Goal: Book appointment/travel/reservation

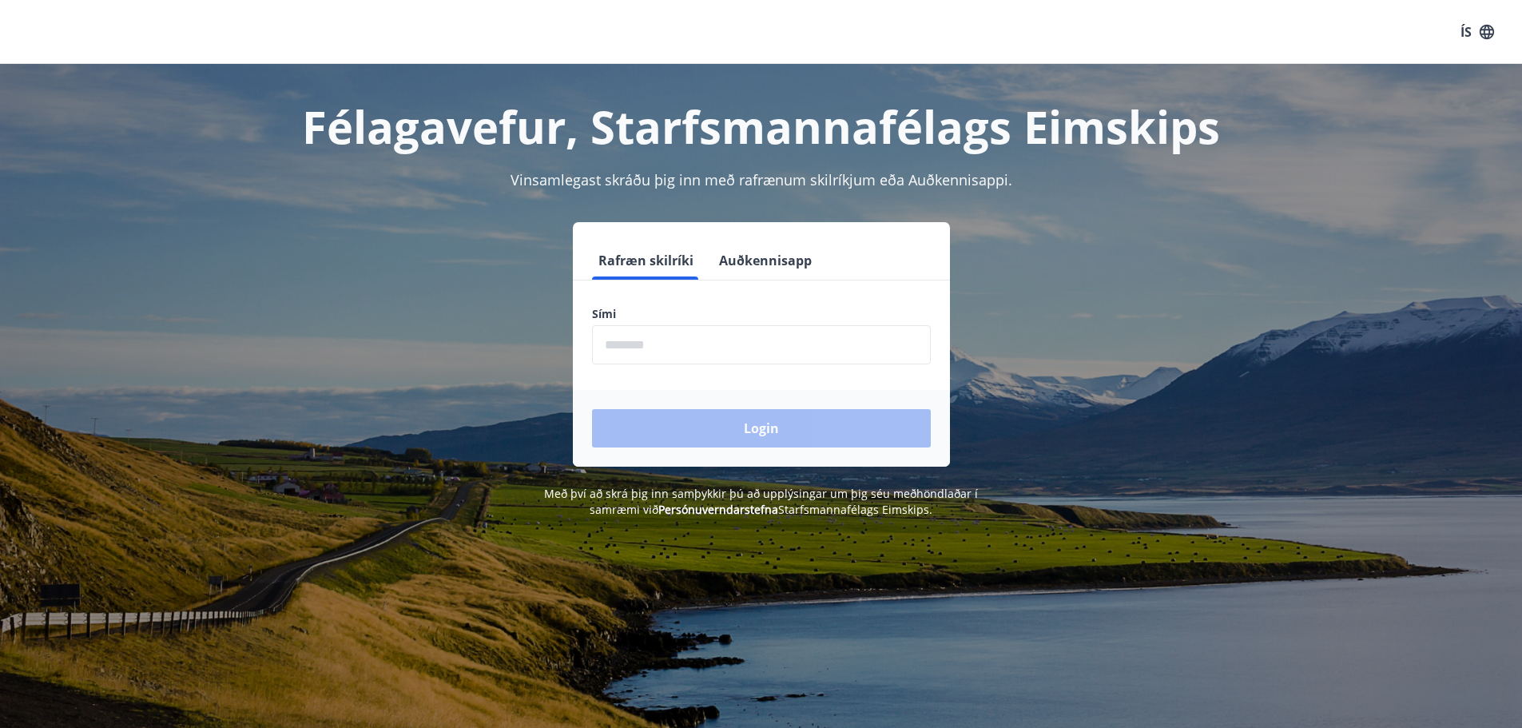
click at [710, 344] on input "phone" at bounding box center [761, 344] width 339 height 39
click at [837, 336] on input "phone" at bounding box center [761, 344] width 339 height 39
type input "********"
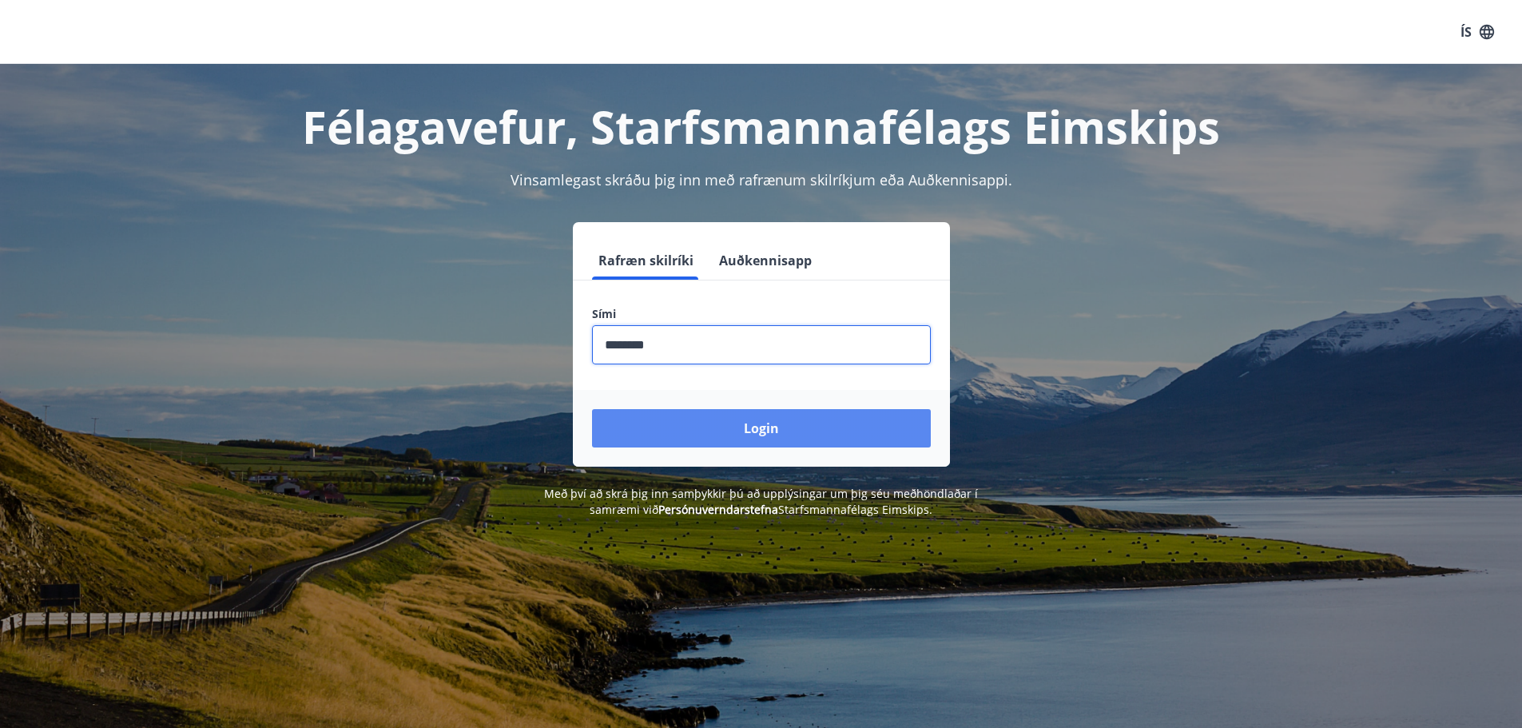
click at [741, 431] on button "Login" at bounding box center [761, 428] width 339 height 38
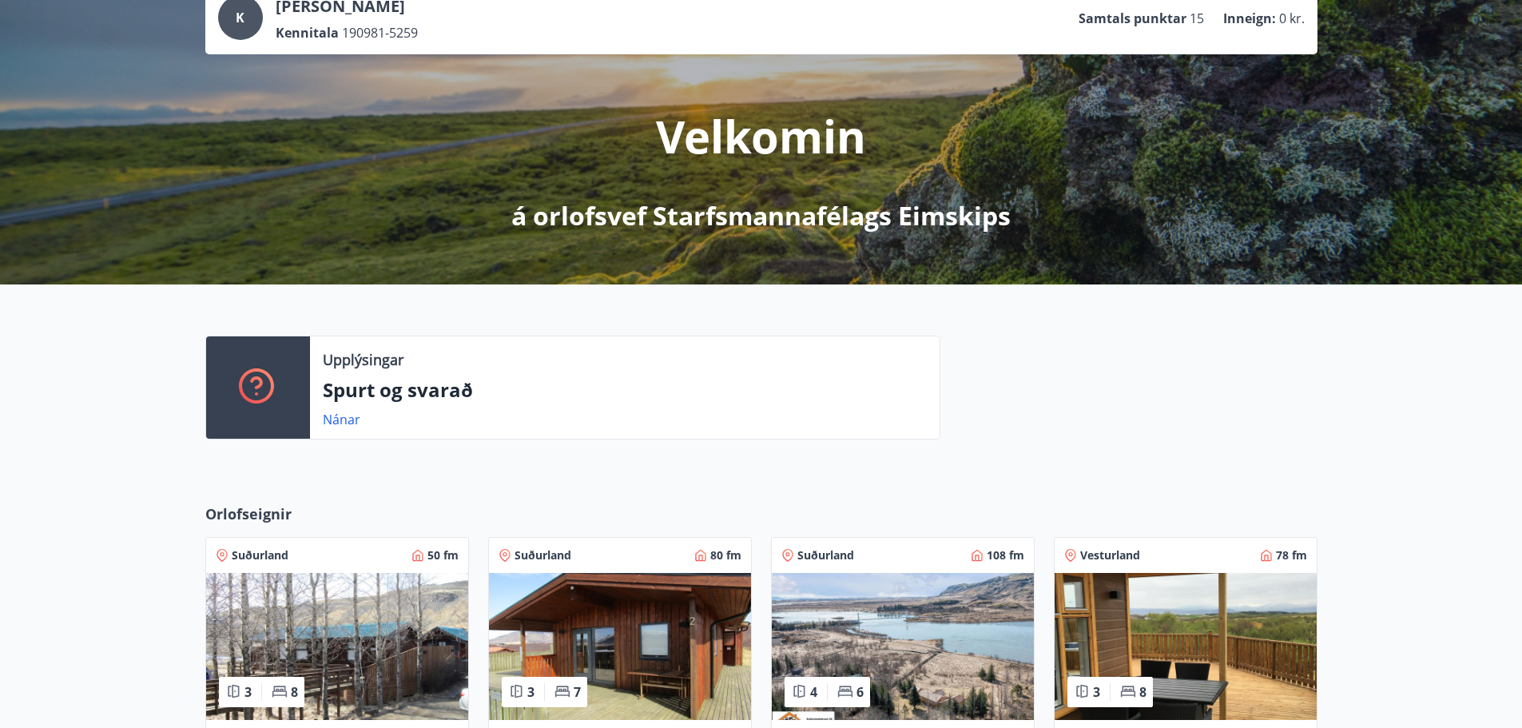
scroll to position [400, 0]
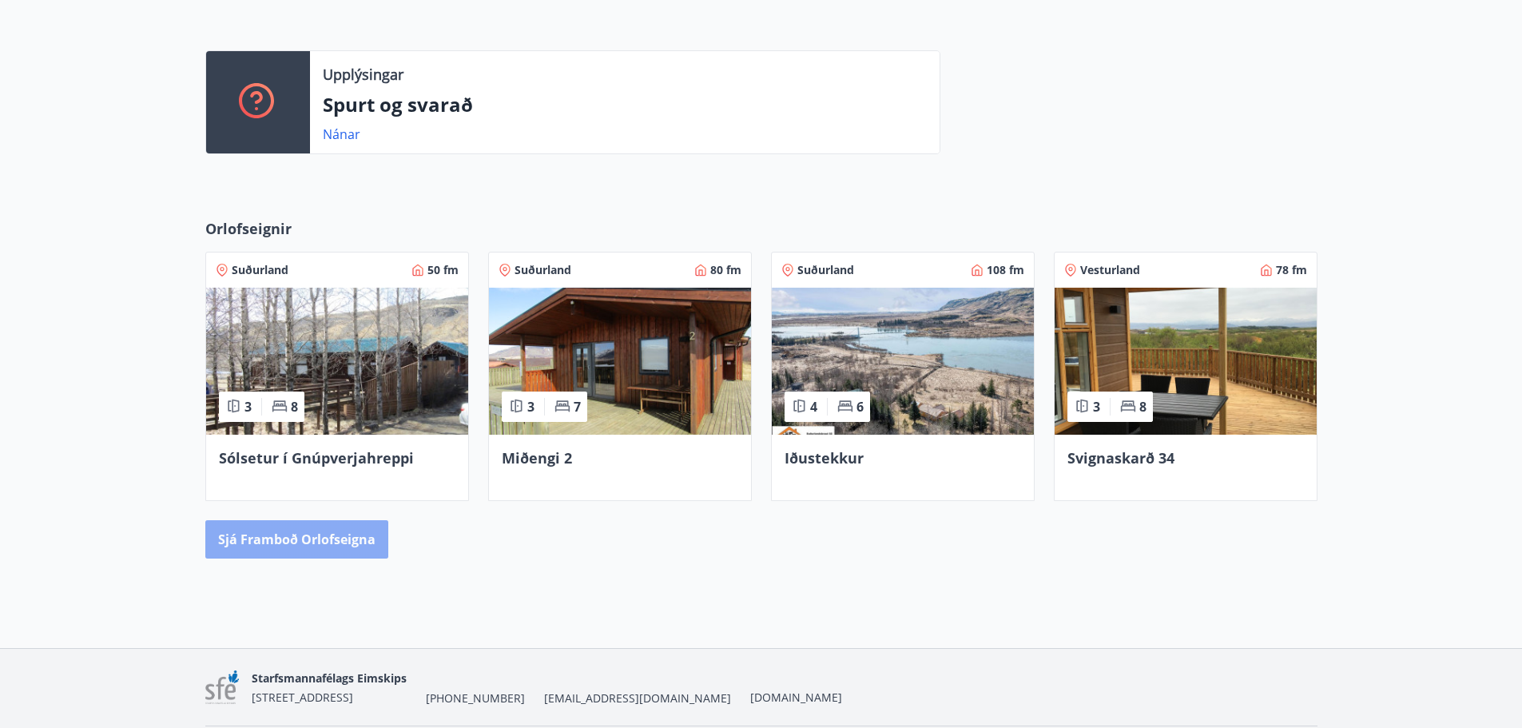
click at [325, 540] on button "Sjá framboð orlofseigna" at bounding box center [296, 539] width 183 height 38
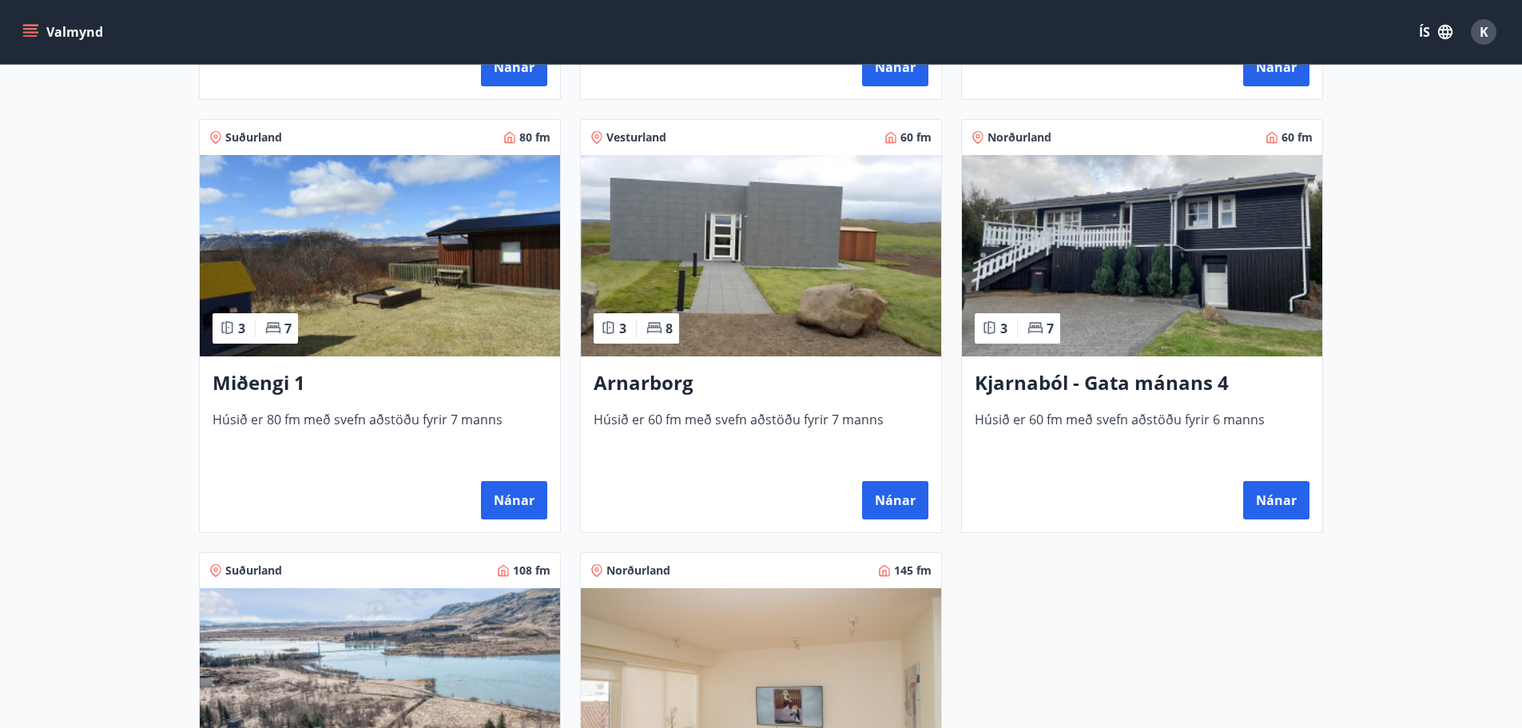
scroll to position [719, 0]
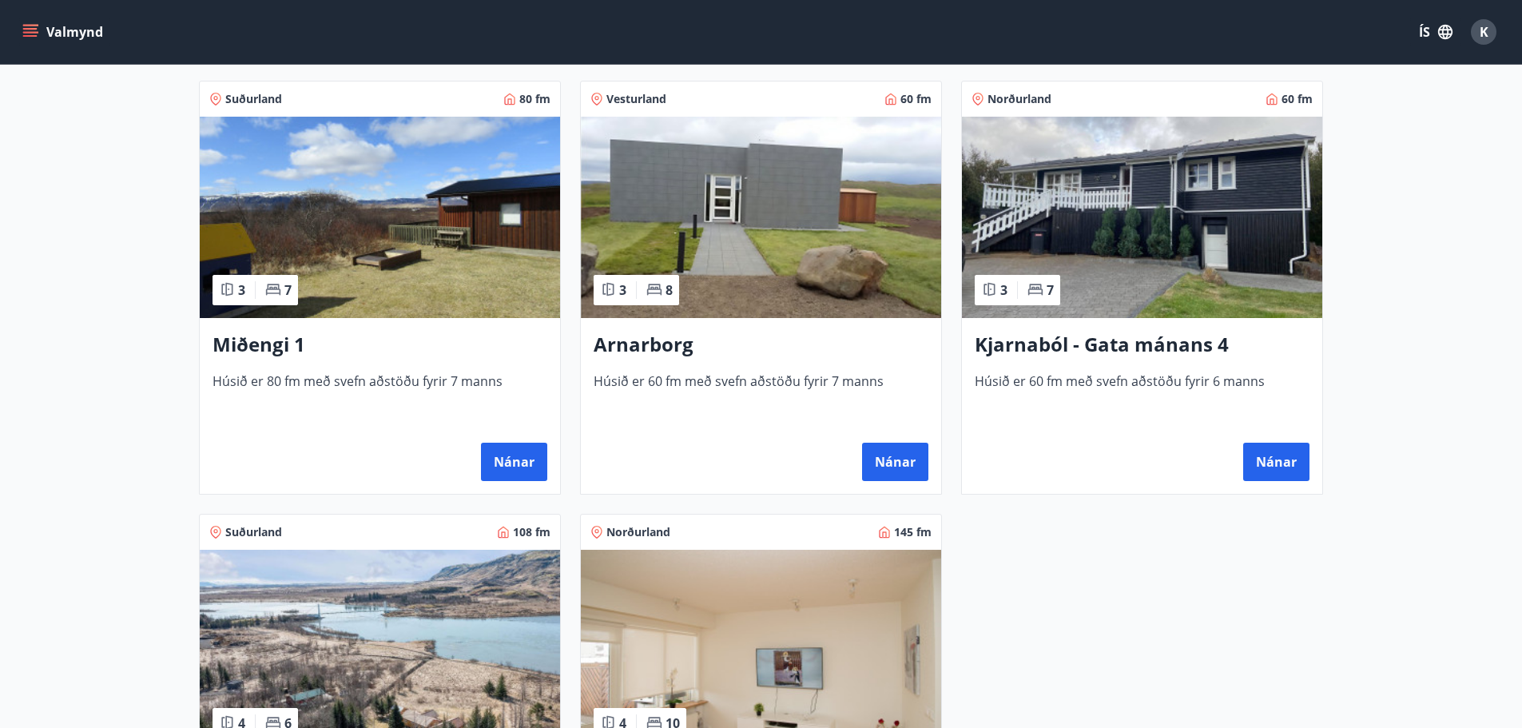
click at [1133, 344] on h3 "Kjarnaból - Gata mánans 4" at bounding box center [1142, 345] width 335 height 29
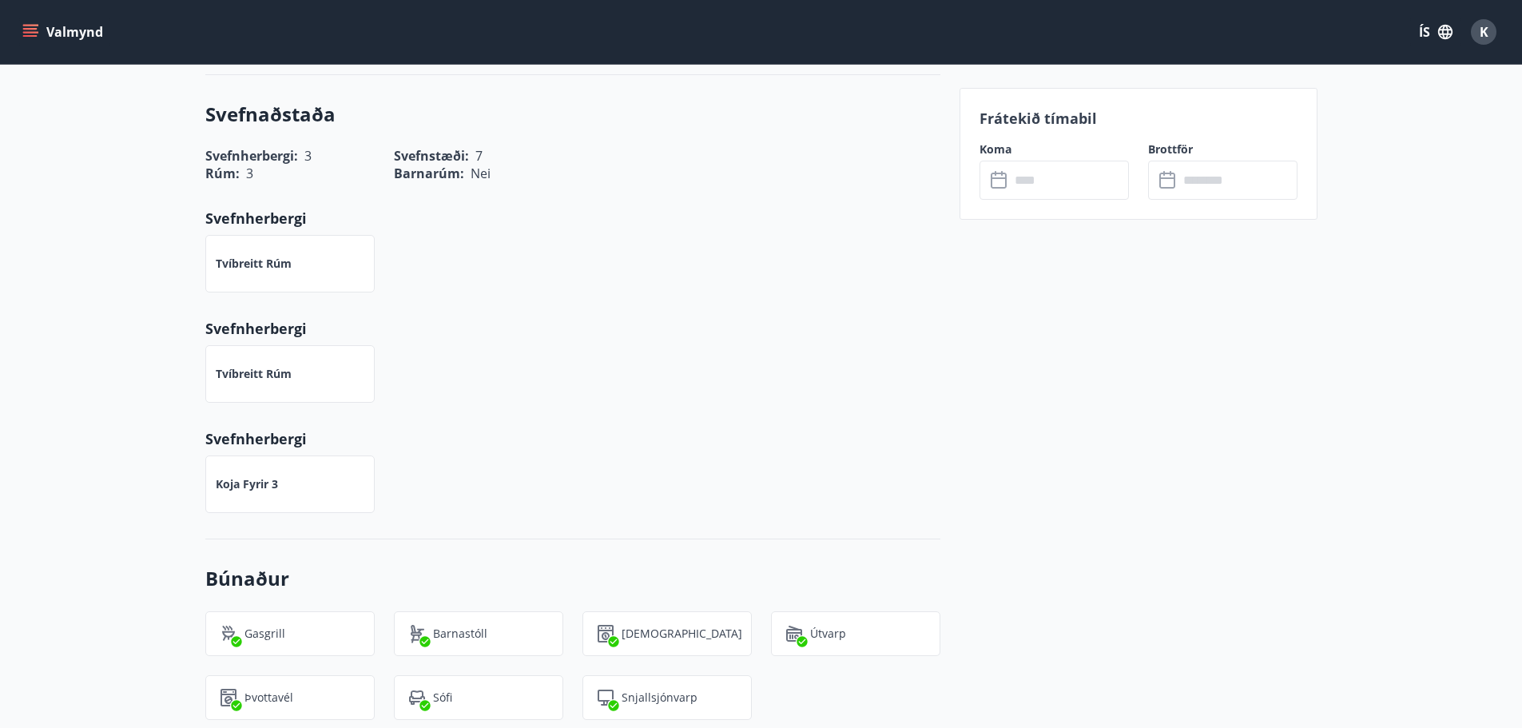
scroll to position [639, 0]
click at [1042, 176] on input "text" at bounding box center [1069, 180] width 119 height 39
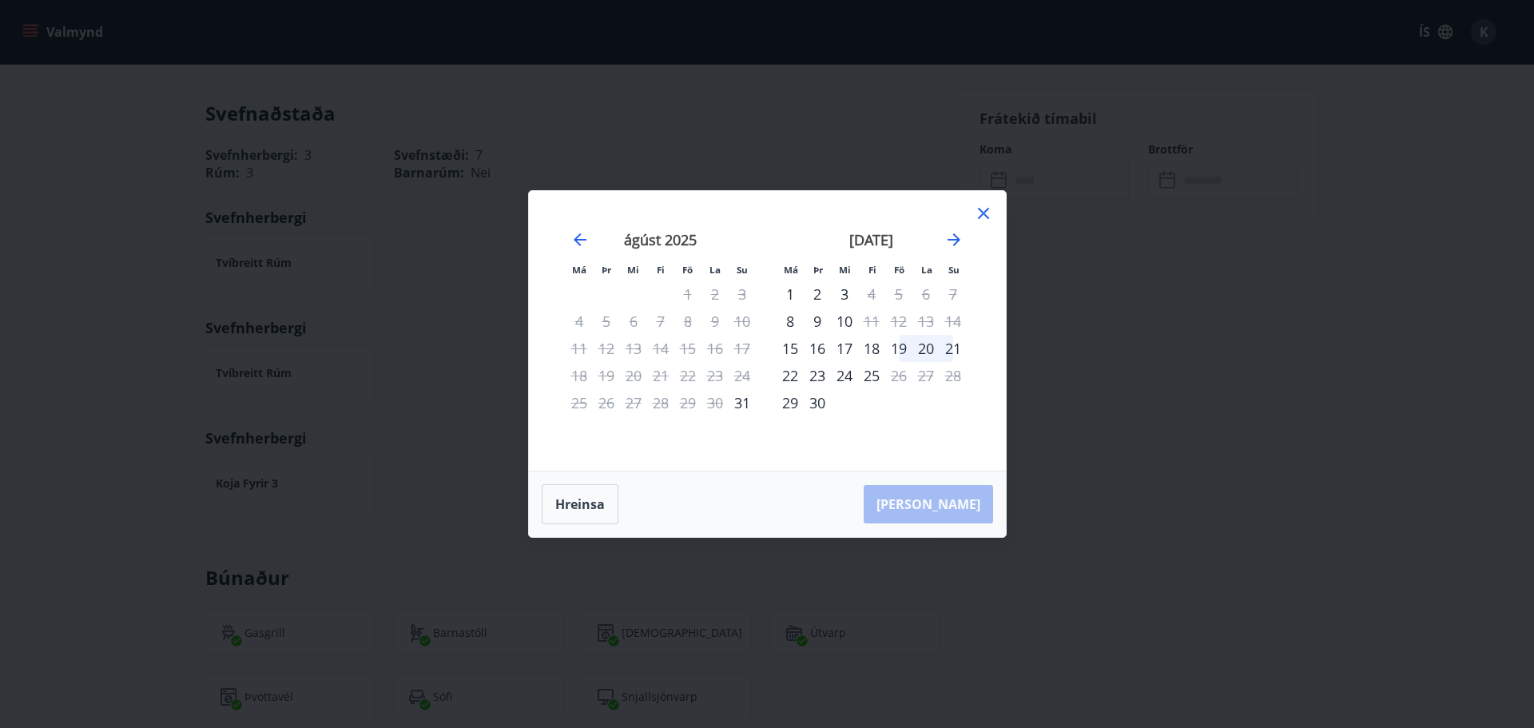
click at [987, 214] on icon at bounding box center [983, 213] width 19 height 19
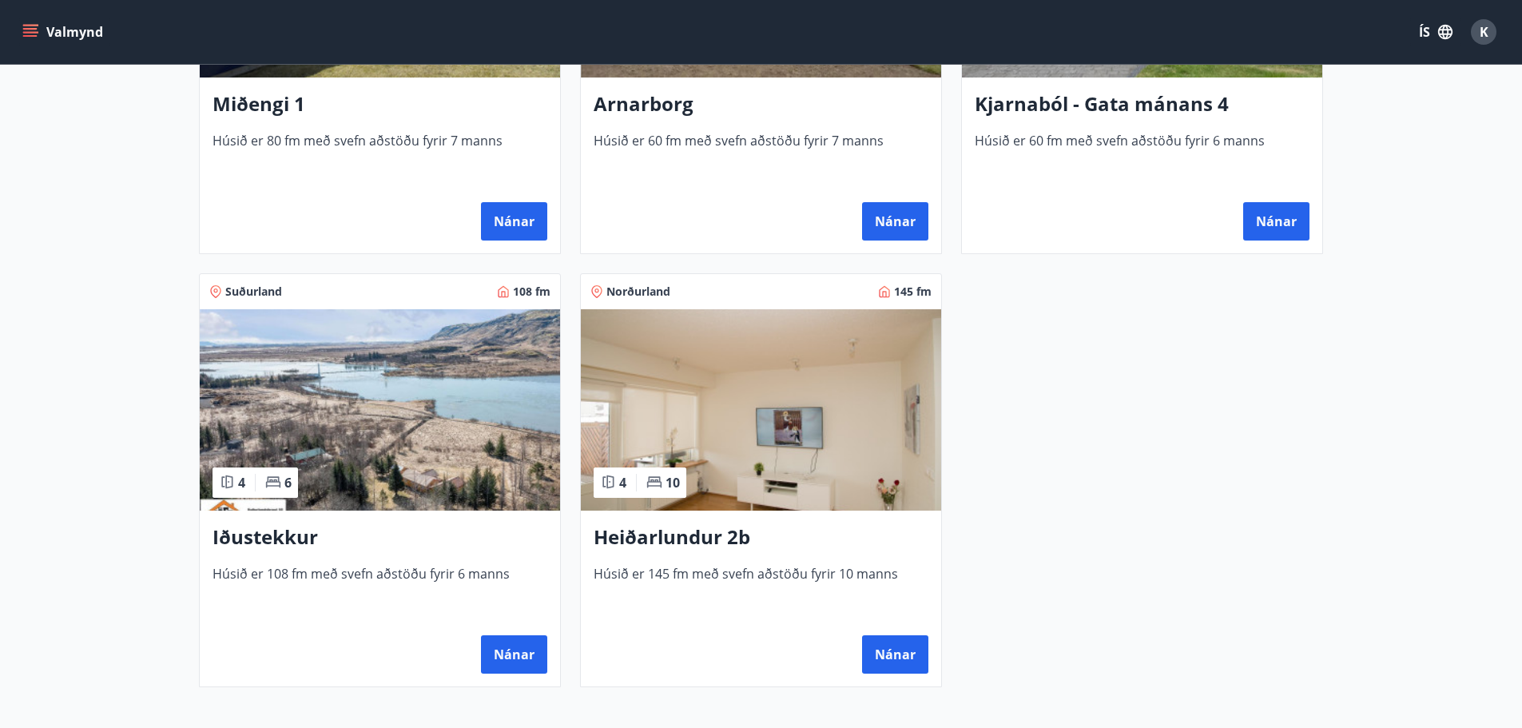
scroll to position [961, 0]
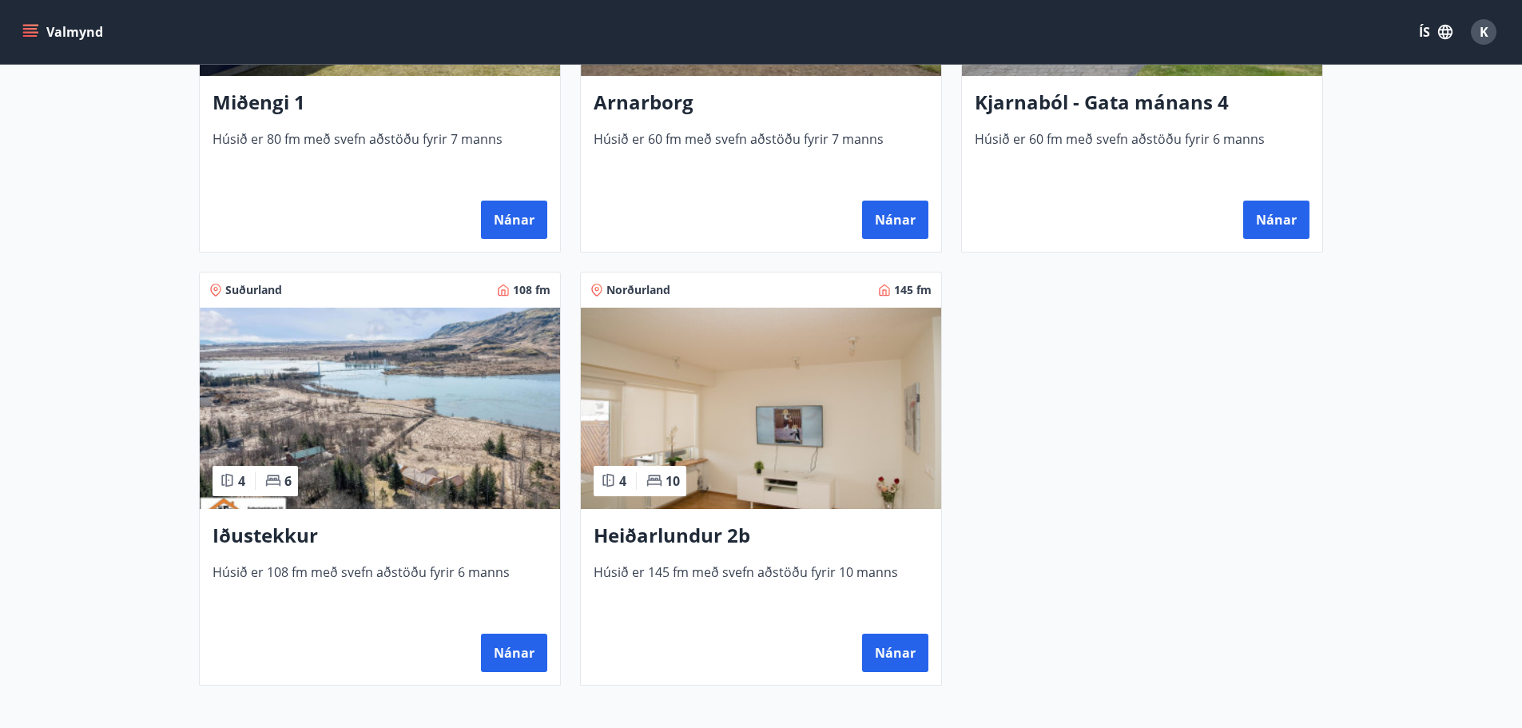
click at [682, 546] on h3 "Heiðarlundur 2b" at bounding box center [761, 536] width 335 height 29
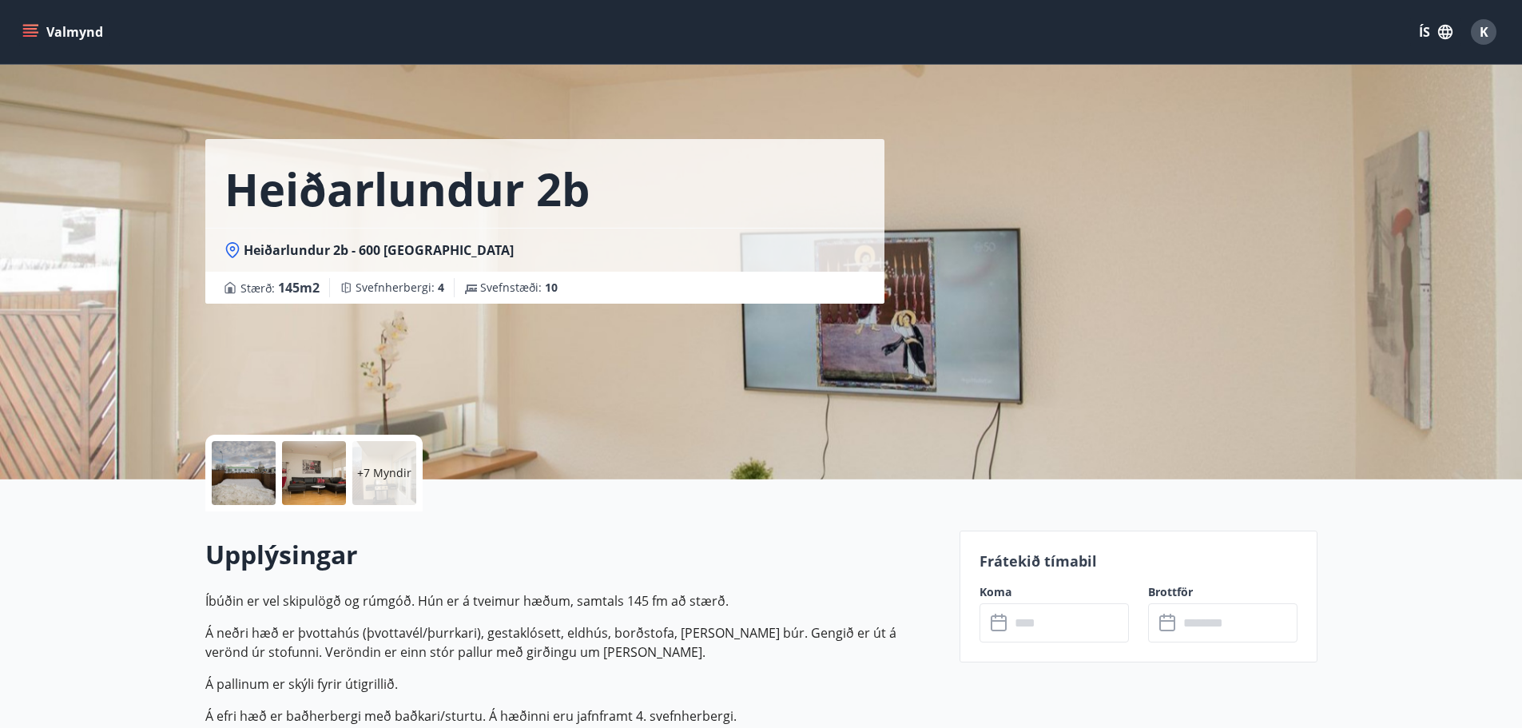
click at [1022, 621] on input "text" at bounding box center [1069, 622] width 119 height 39
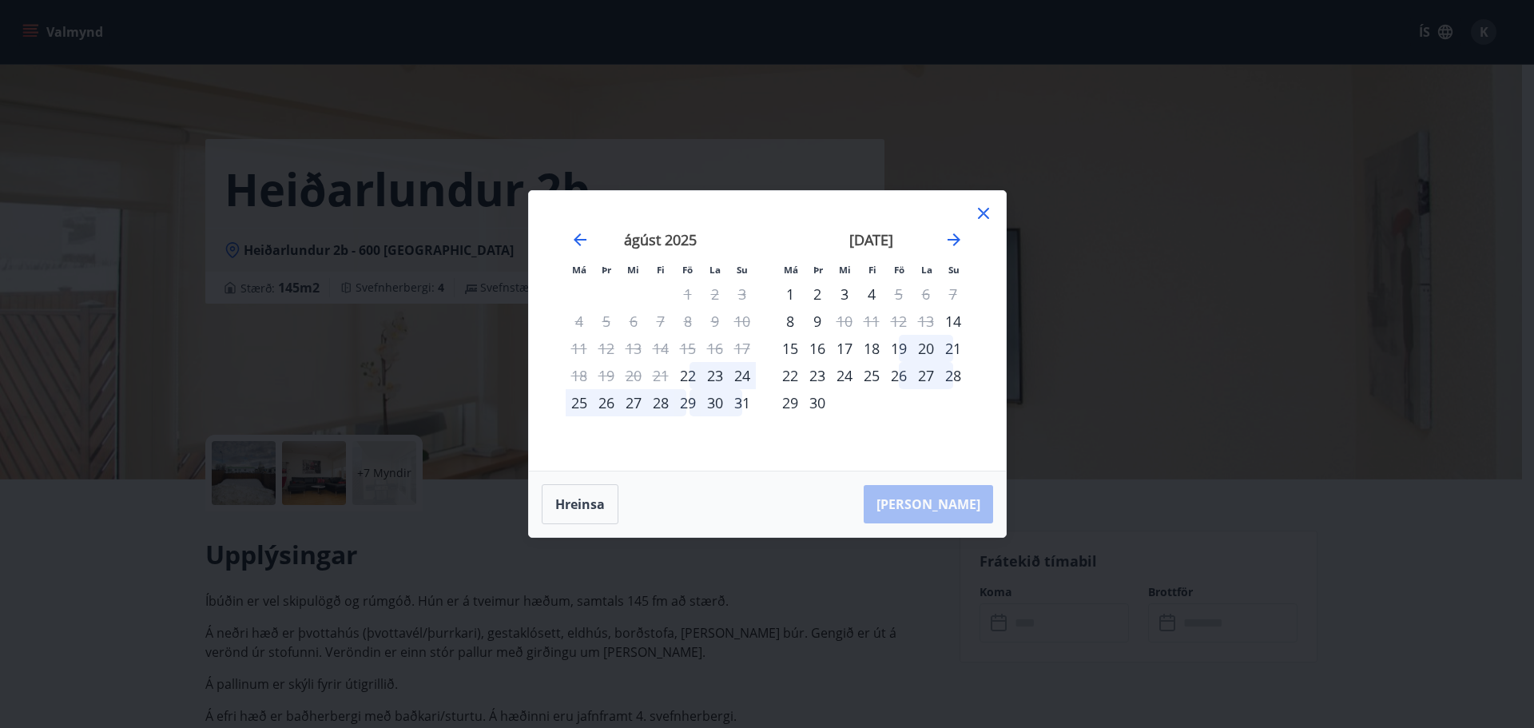
click at [977, 211] on icon at bounding box center [983, 213] width 19 height 19
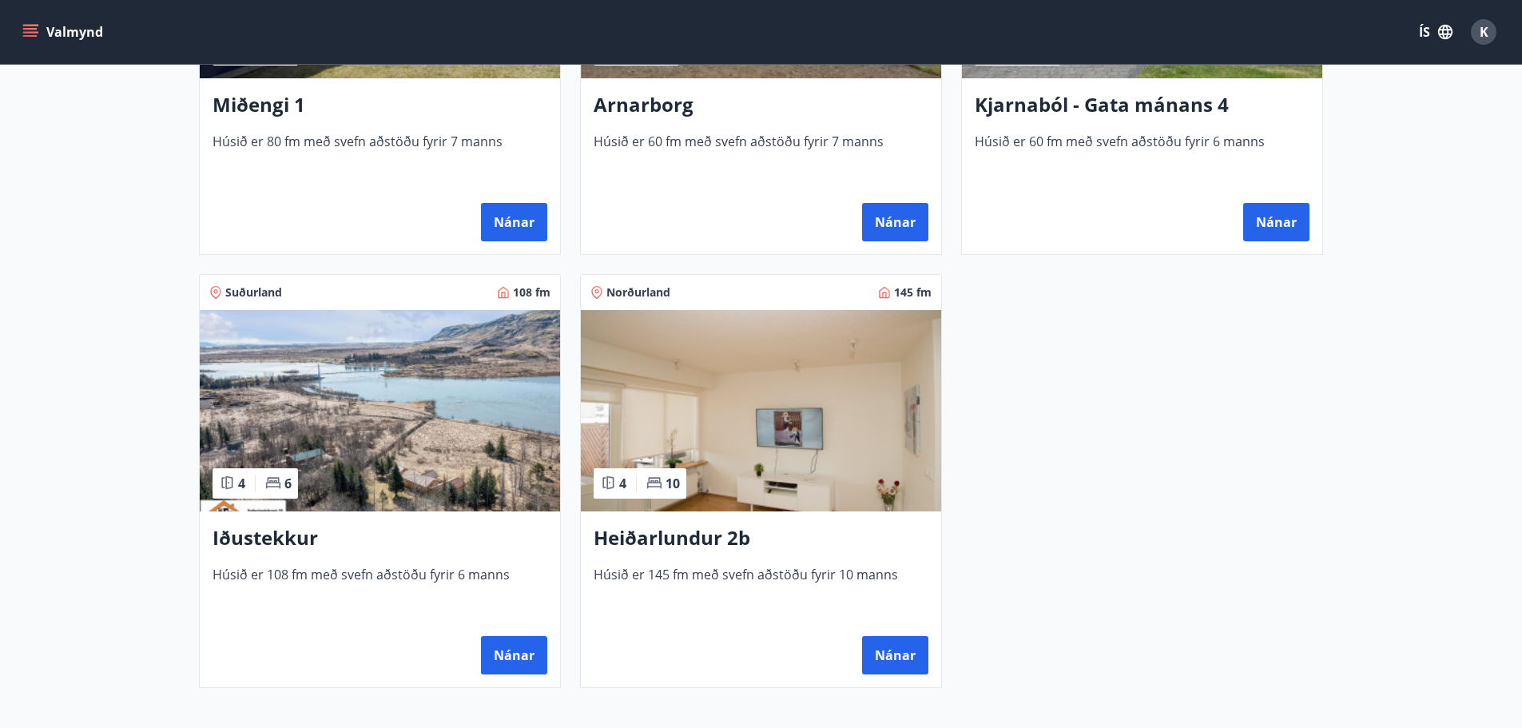
scroll to position [799, 0]
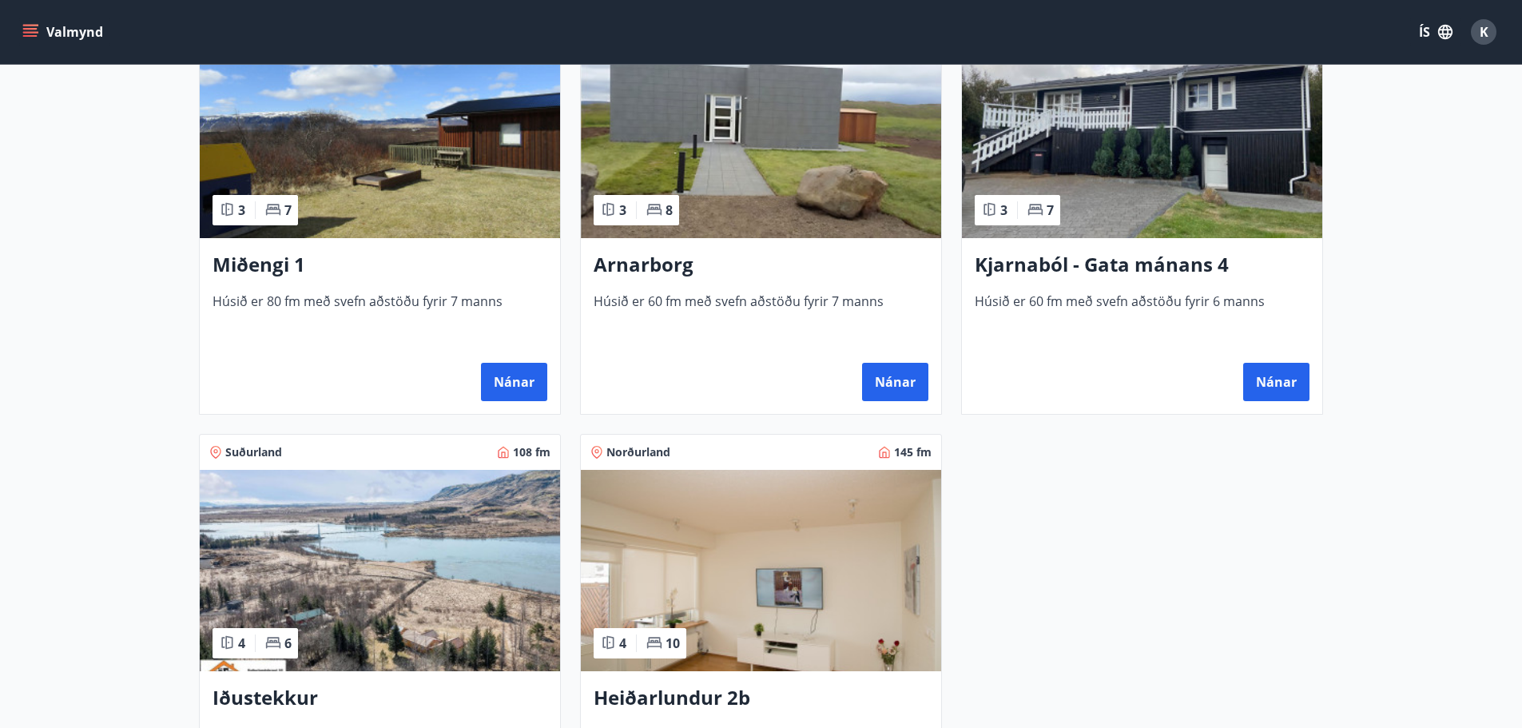
click at [251, 272] on h3 "Miðengi 1" at bounding box center [380, 265] width 335 height 29
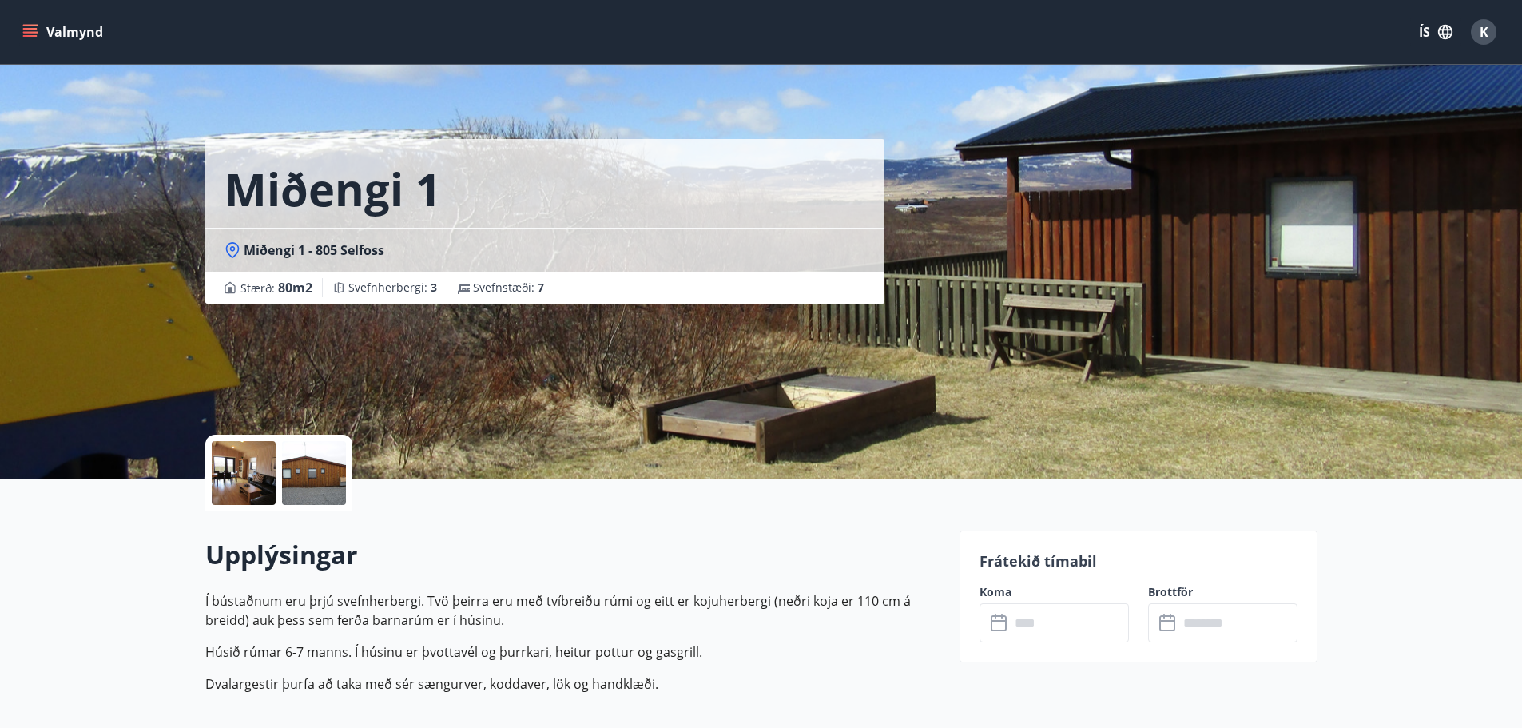
click at [1063, 617] on input "text" at bounding box center [1069, 622] width 119 height 39
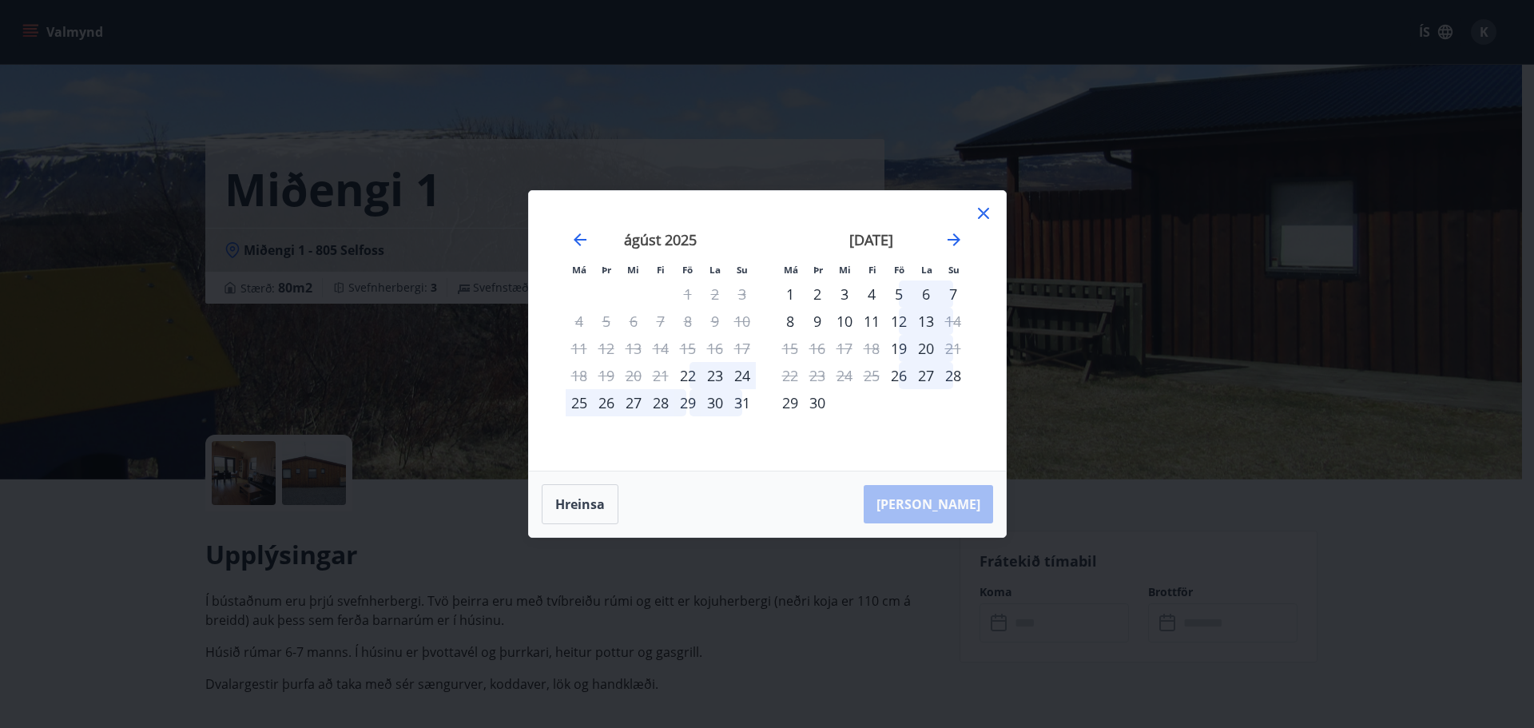
click at [980, 215] on icon at bounding box center [983, 213] width 19 height 19
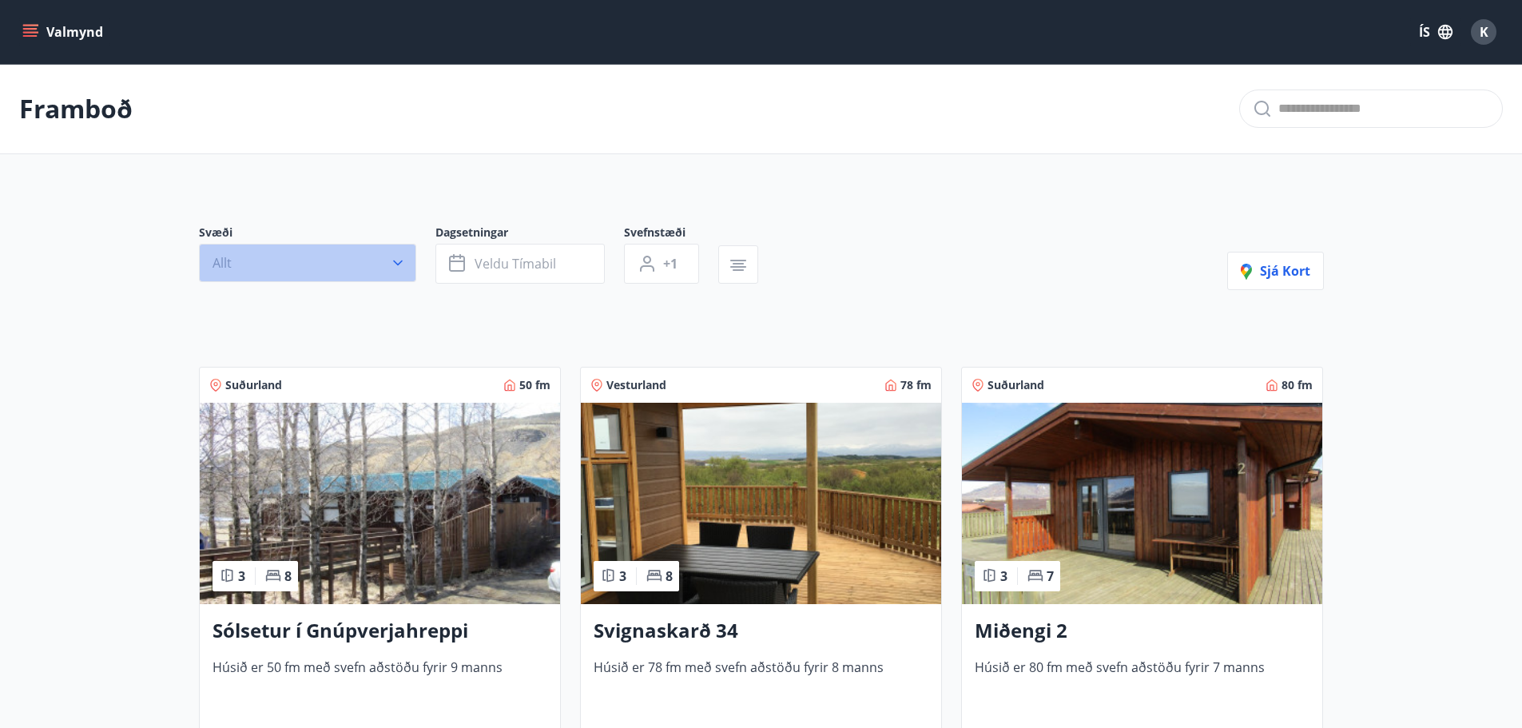
click at [407, 253] on button "Allt" at bounding box center [307, 263] width 217 height 38
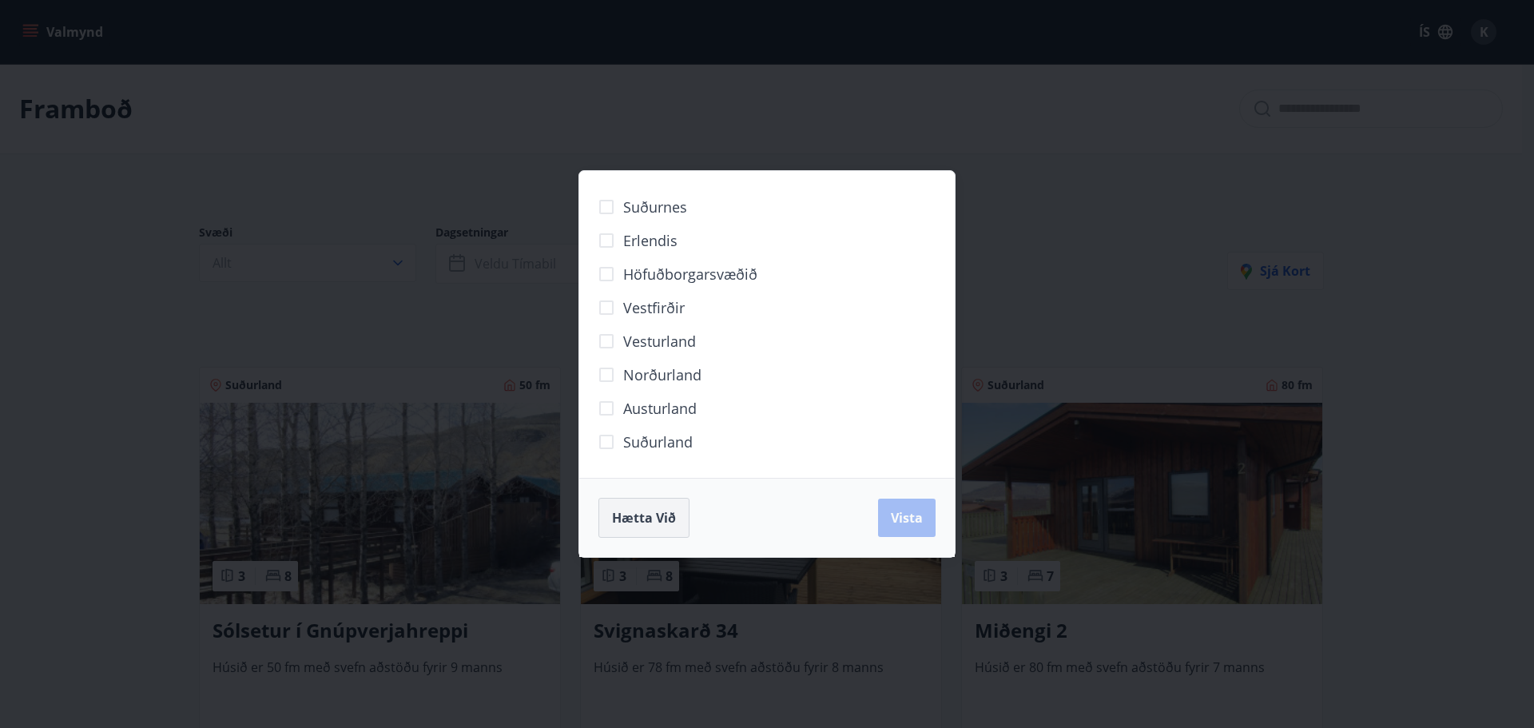
click at [667, 515] on span "Hætta við" at bounding box center [644, 518] width 64 height 18
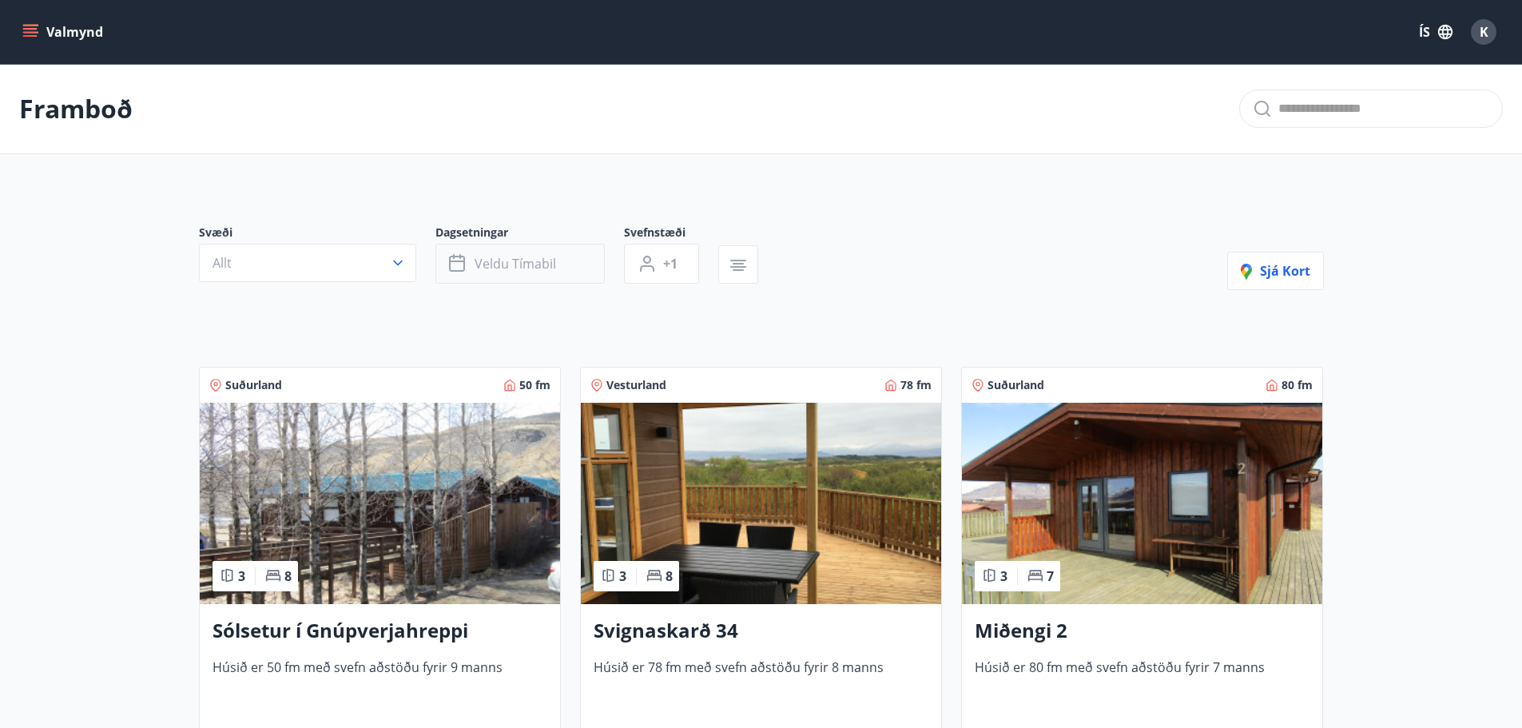
click at [531, 268] on span "Veldu tímabil" at bounding box center [515, 264] width 81 height 18
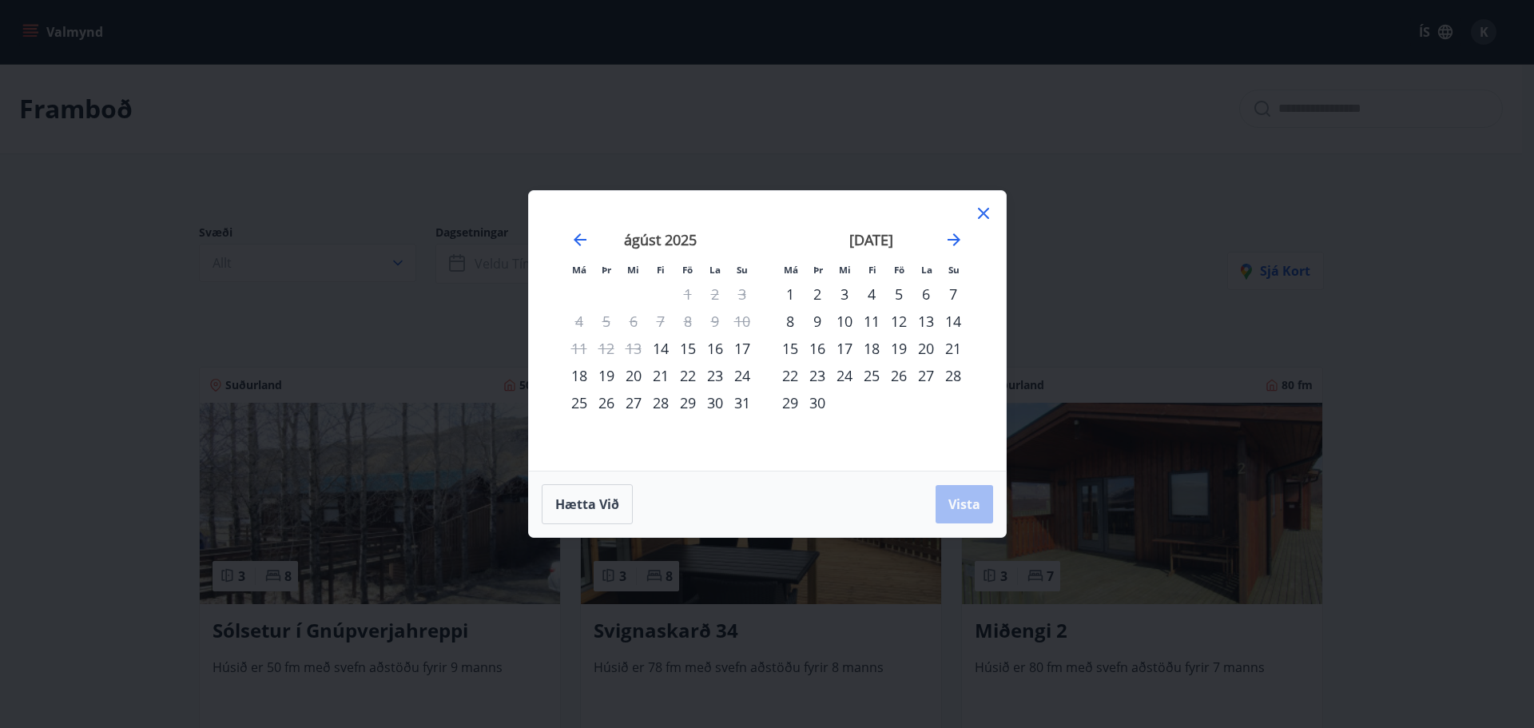
click at [690, 346] on div "15" at bounding box center [687, 348] width 27 height 27
click at [964, 509] on span "Vista" at bounding box center [964, 504] width 32 height 18
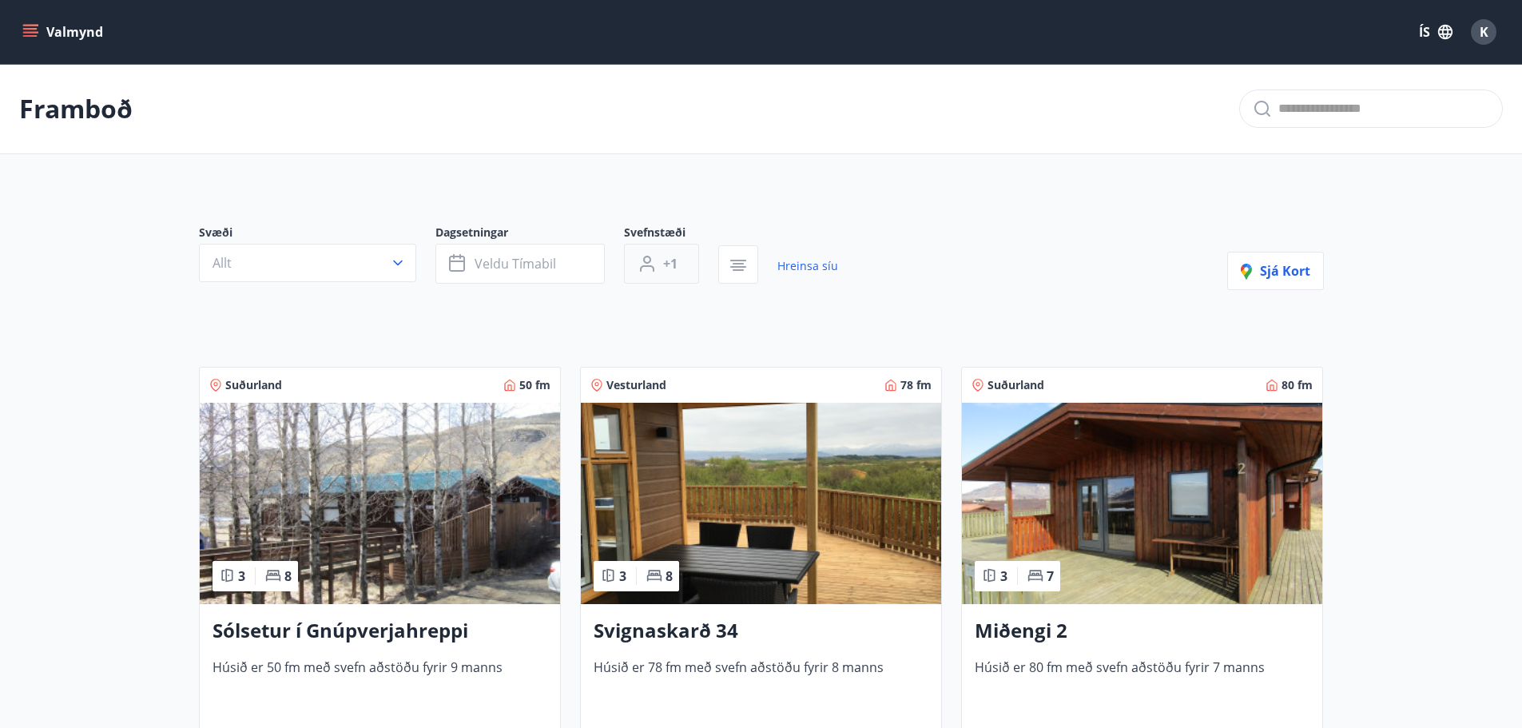
click at [658, 264] on button "+1" at bounding box center [661, 264] width 75 height 40
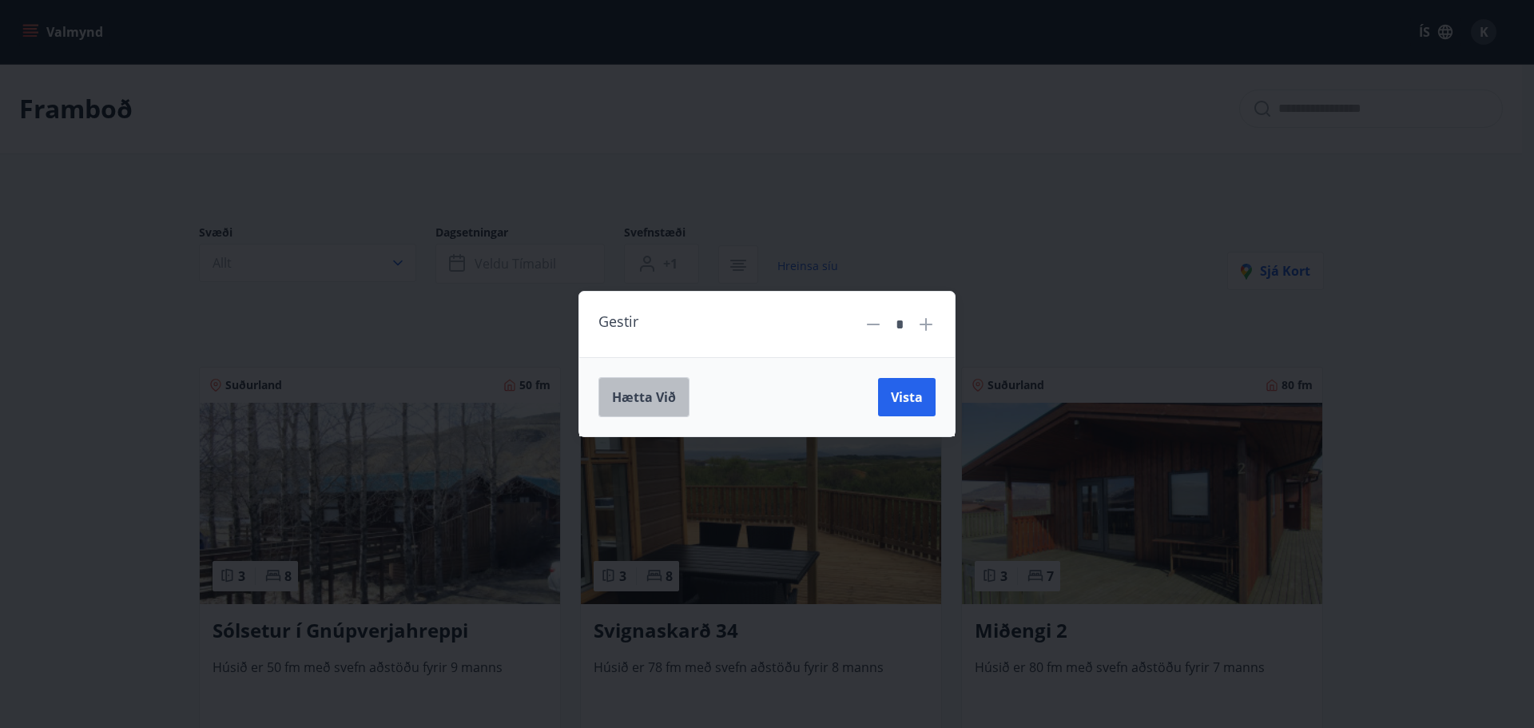
click at [638, 411] on button "Hætta við" at bounding box center [643, 397] width 91 height 40
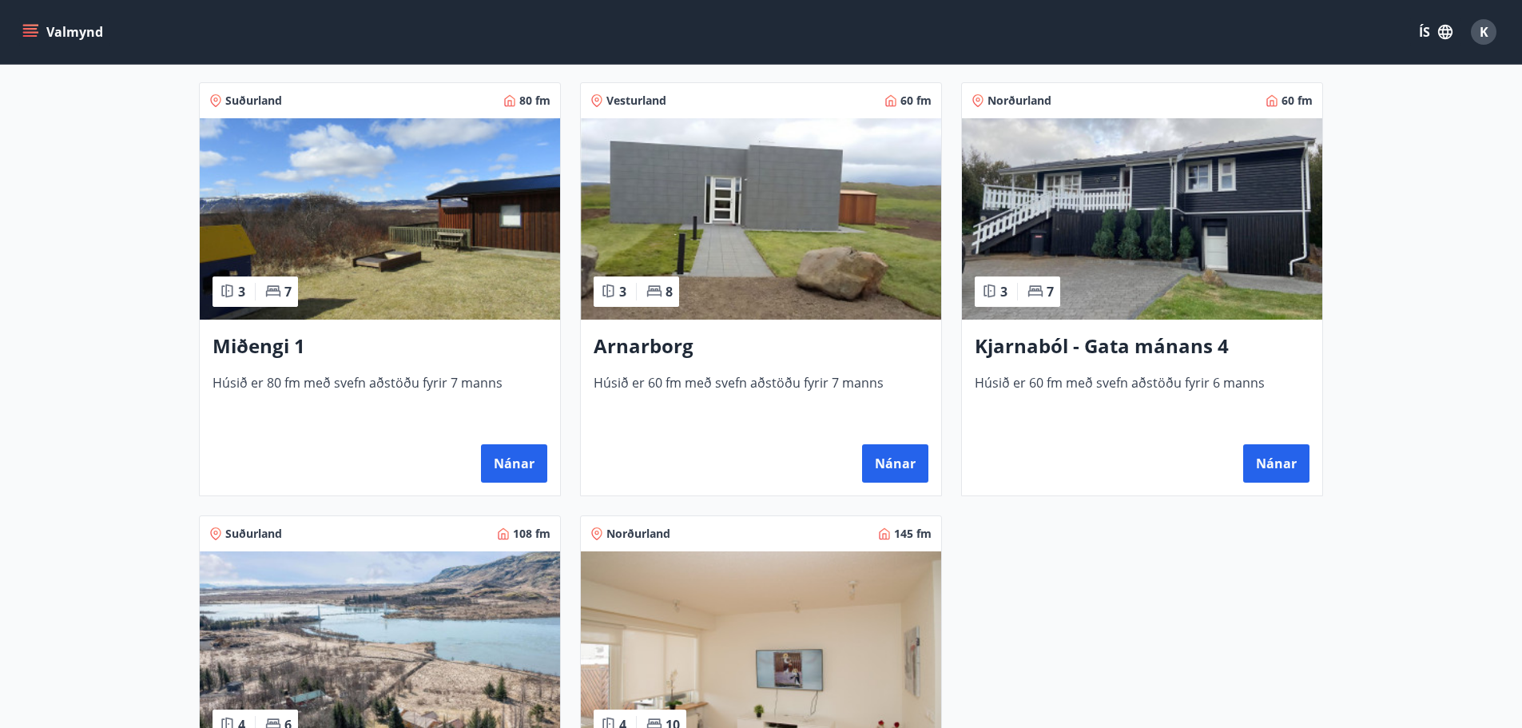
scroll to position [719, 0]
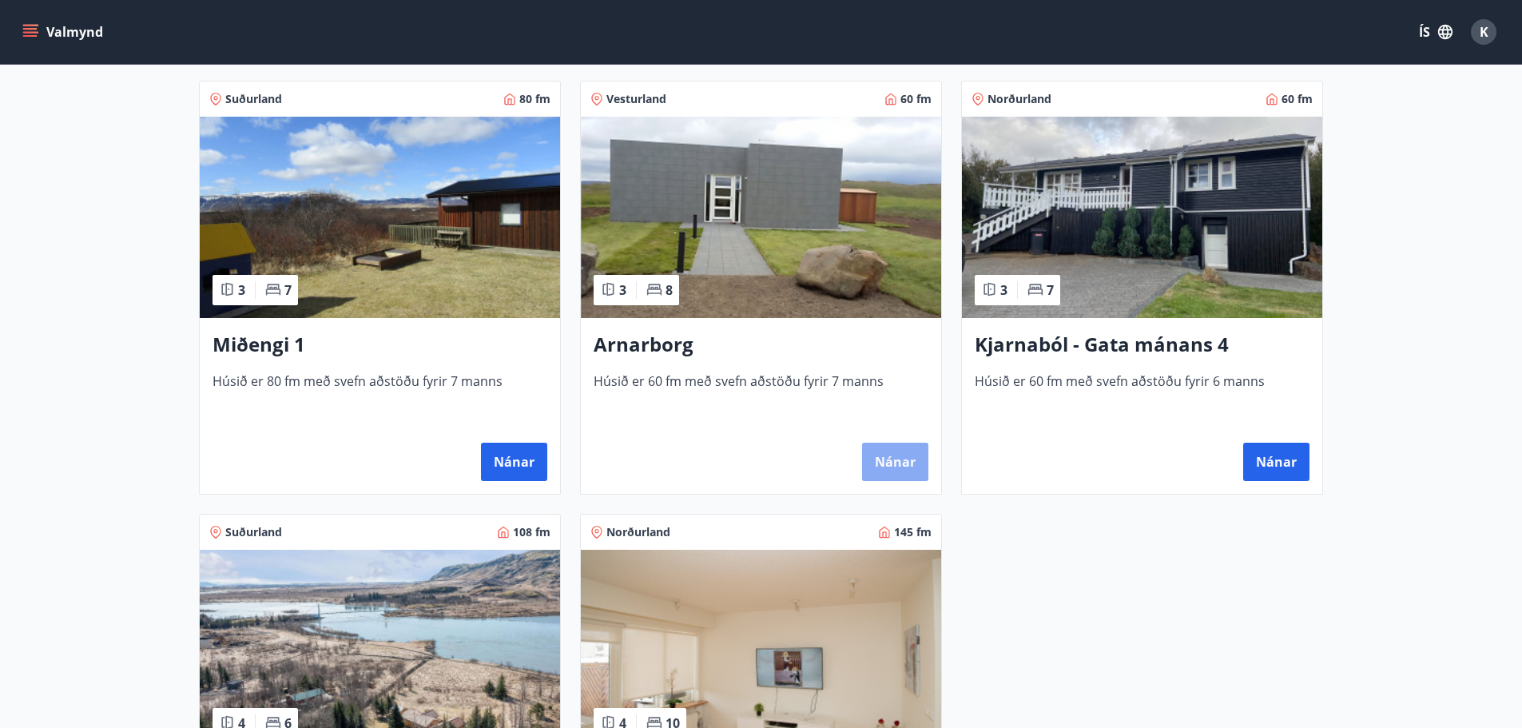
click at [914, 454] on button "Nánar" at bounding box center [895, 462] width 66 height 38
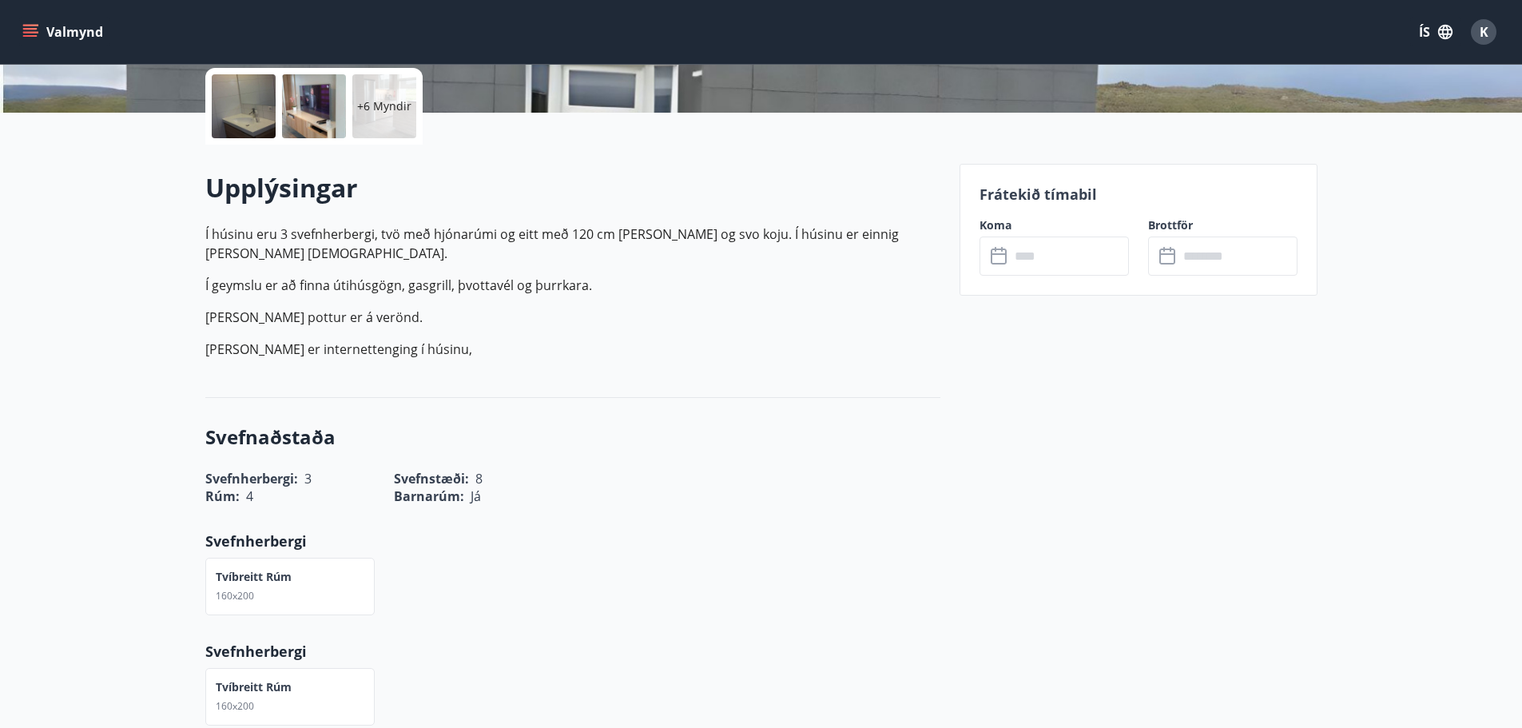
scroll to position [400, 0]
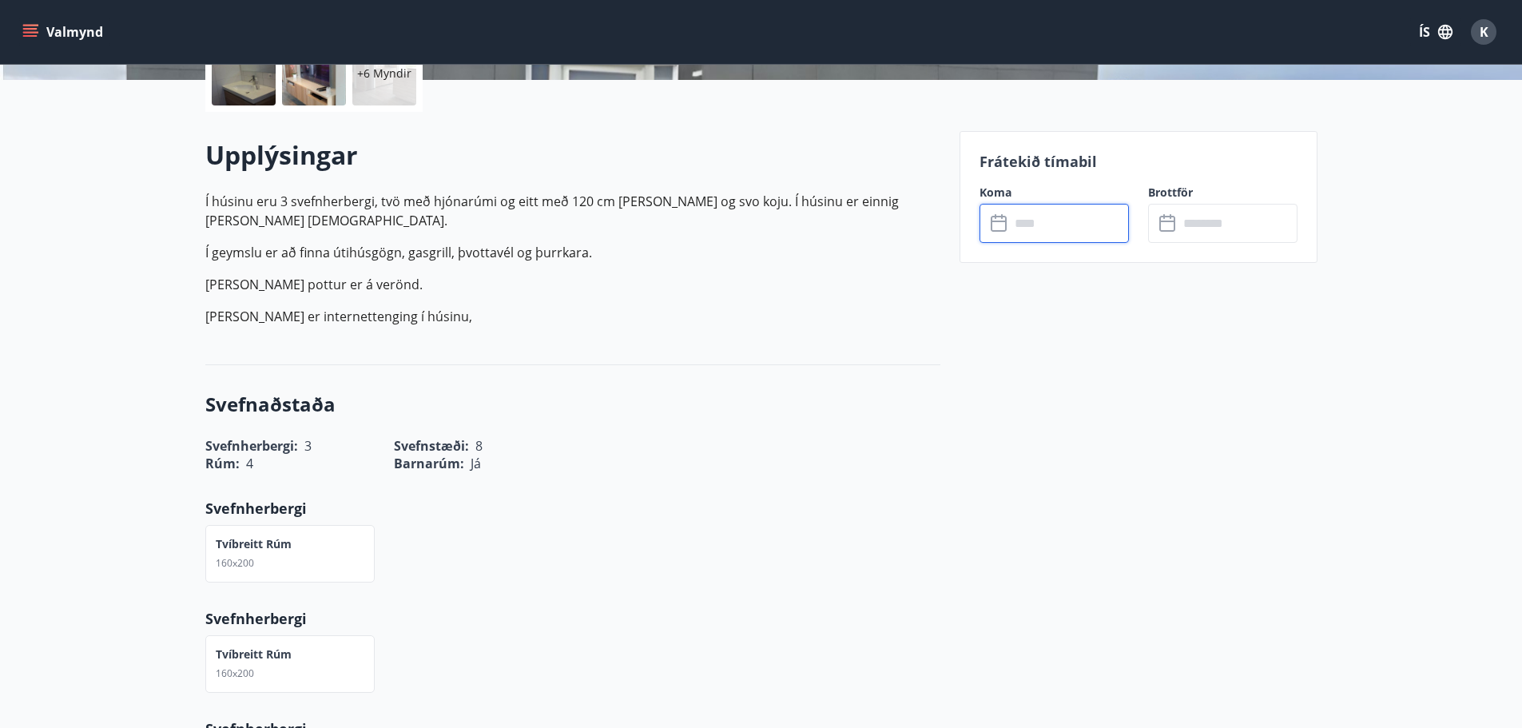
click at [1048, 235] on input "text" at bounding box center [1069, 223] width 119 height 39
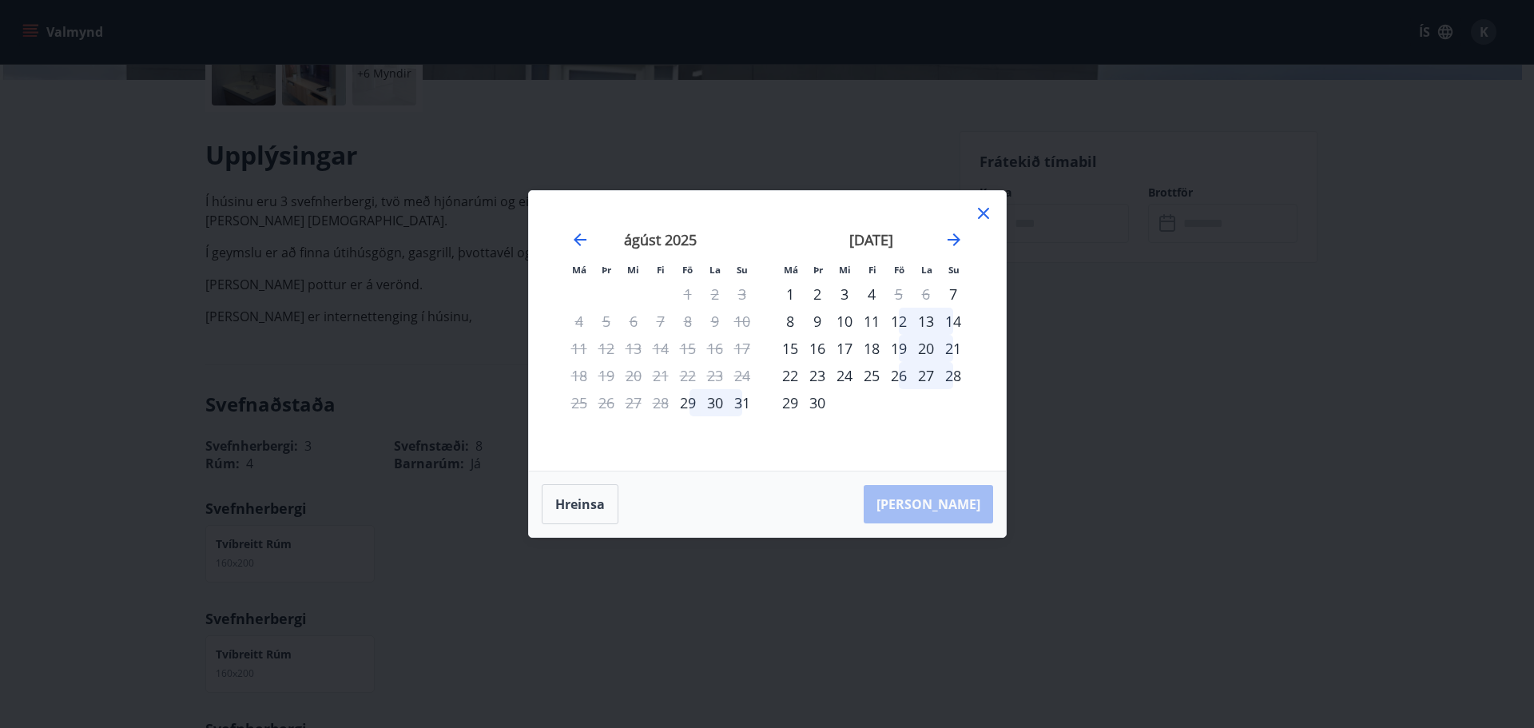
click at [979, 218] on icon at bounding box center [983, 213] width 11 height 11
